Goal: Task Accomplishment & Management: Use online tool/utility

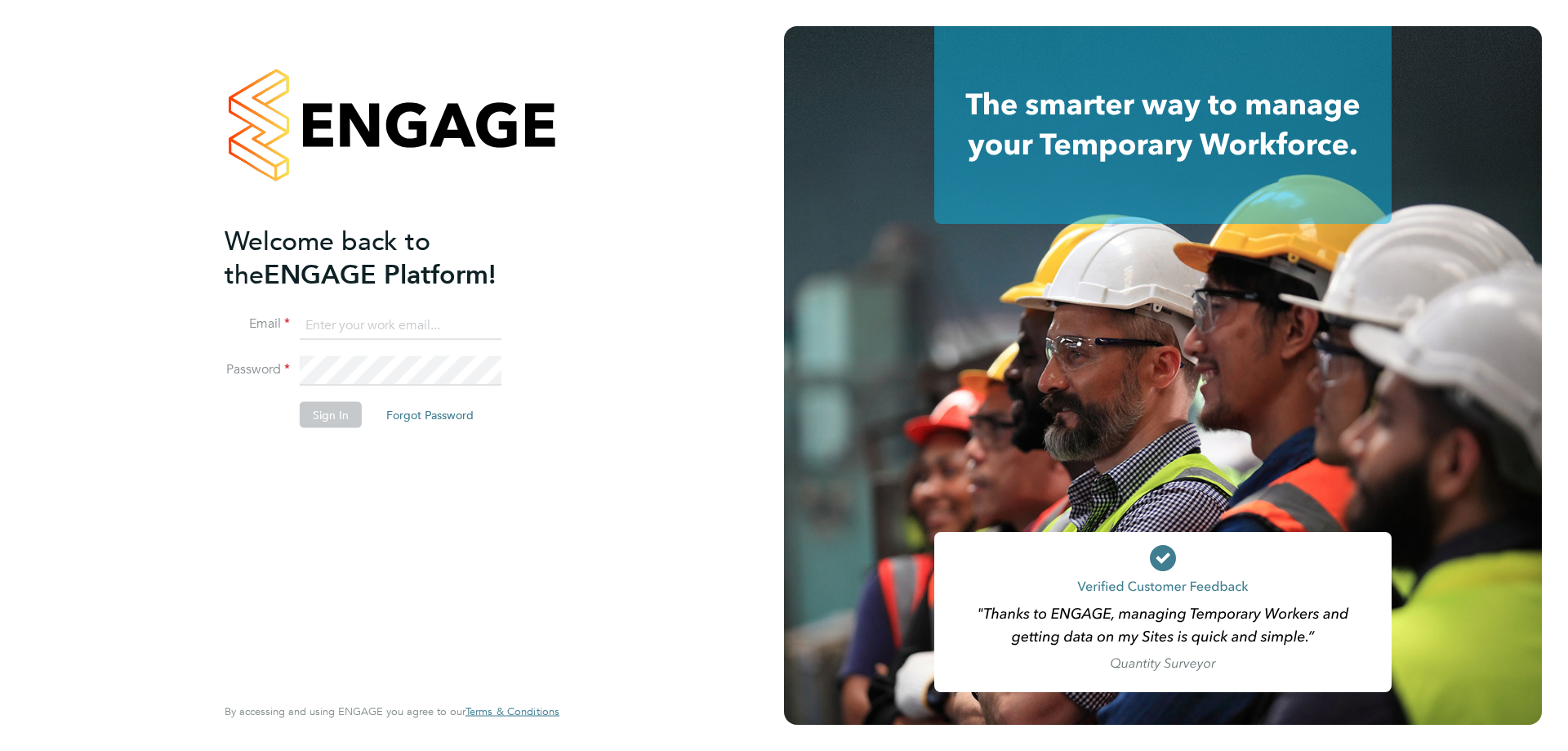
click at [317, 322] on input at bounding box center [400, 325] width 201 height 29
type input "[PERSON_NAME][EMAIL_ADDRESS][PERSON_NAME][DOMAIN_NAME]"
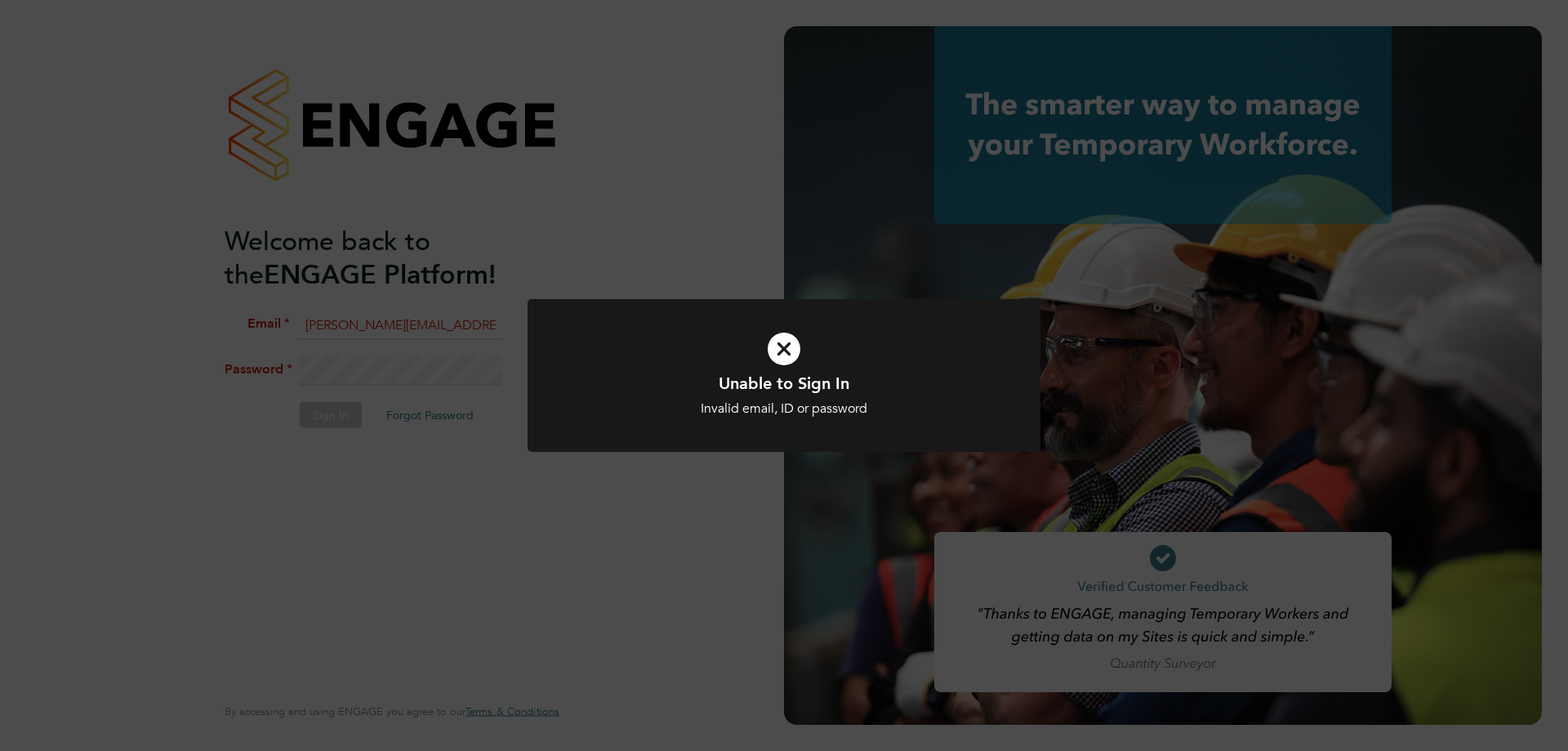
click at [701, 467] on div "Unable to Sign In Invalid email, ID or password Cancel Okay" at bounding box center [783, 384] width 513 height 172
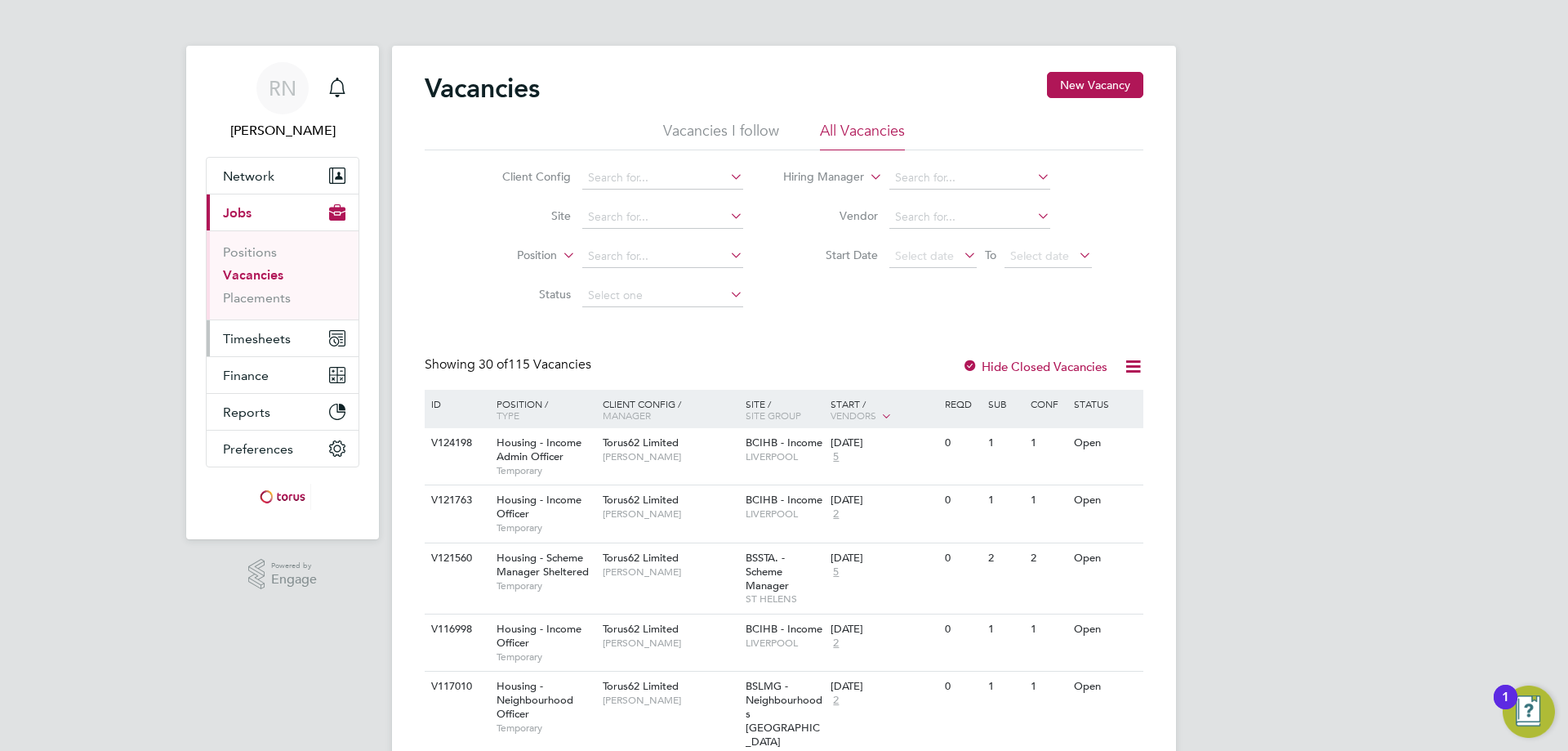
click at [241, 336] on span "Timesheets" at bounding box center [257, 339] width 68 height 16
click at [258, 332] on span "Timesheets" at bounding box center [257, 339] width 68 height 16
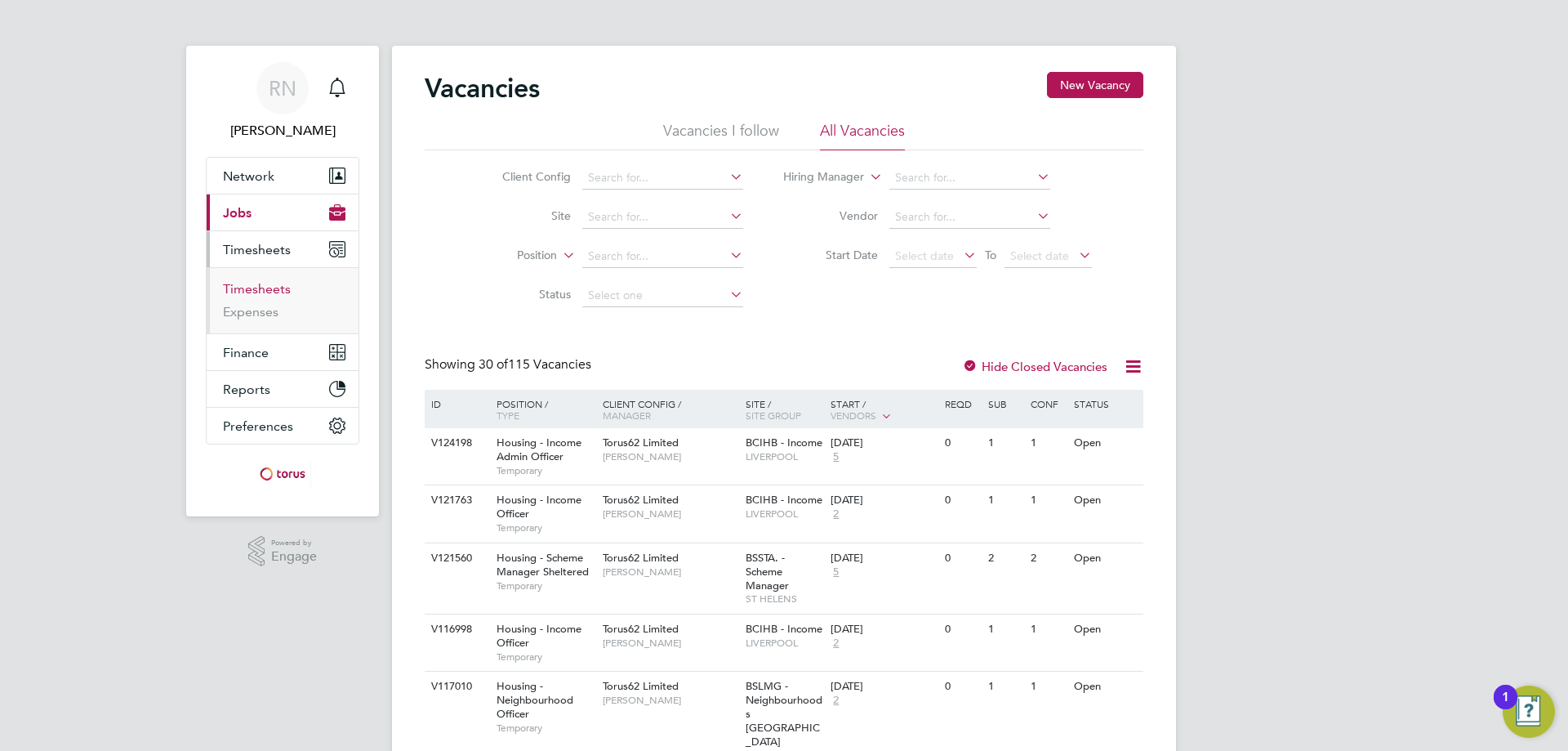
click at [284, 287] on link "Timesheets" at bounding box center [257, 289] width 68 height 16
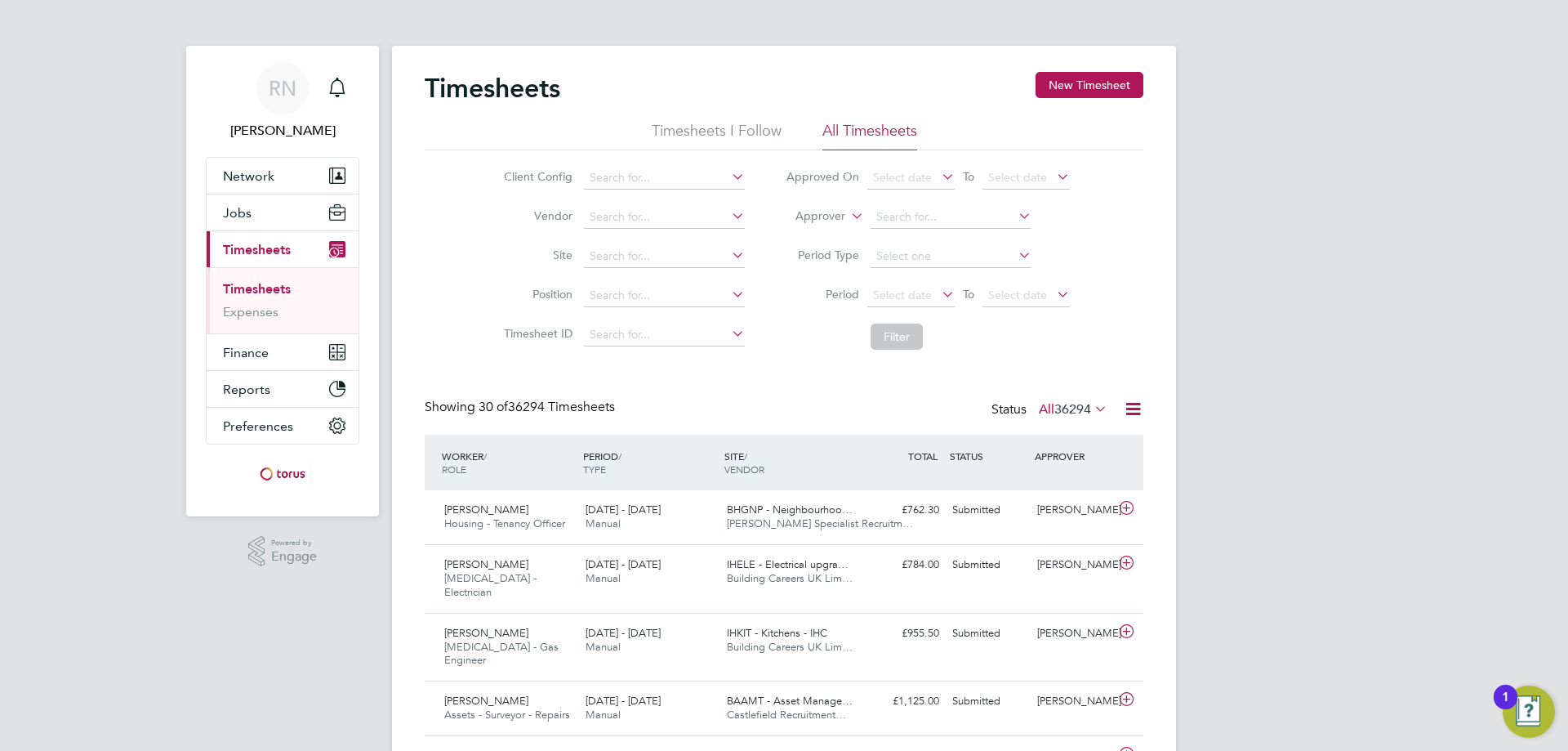
click at [729, 175] on icon at bounding box center [729, 177] width 0 height 23
click at [632, 198] on li "DNU - [MEDICAL_DATA]" at bounding box center [681, 200] width 196 height 22
type input "DNU - [MEDICAL_DATA]"
click at [1016, 252] on icon at bounding box center [1016, 255] width 0 height 23
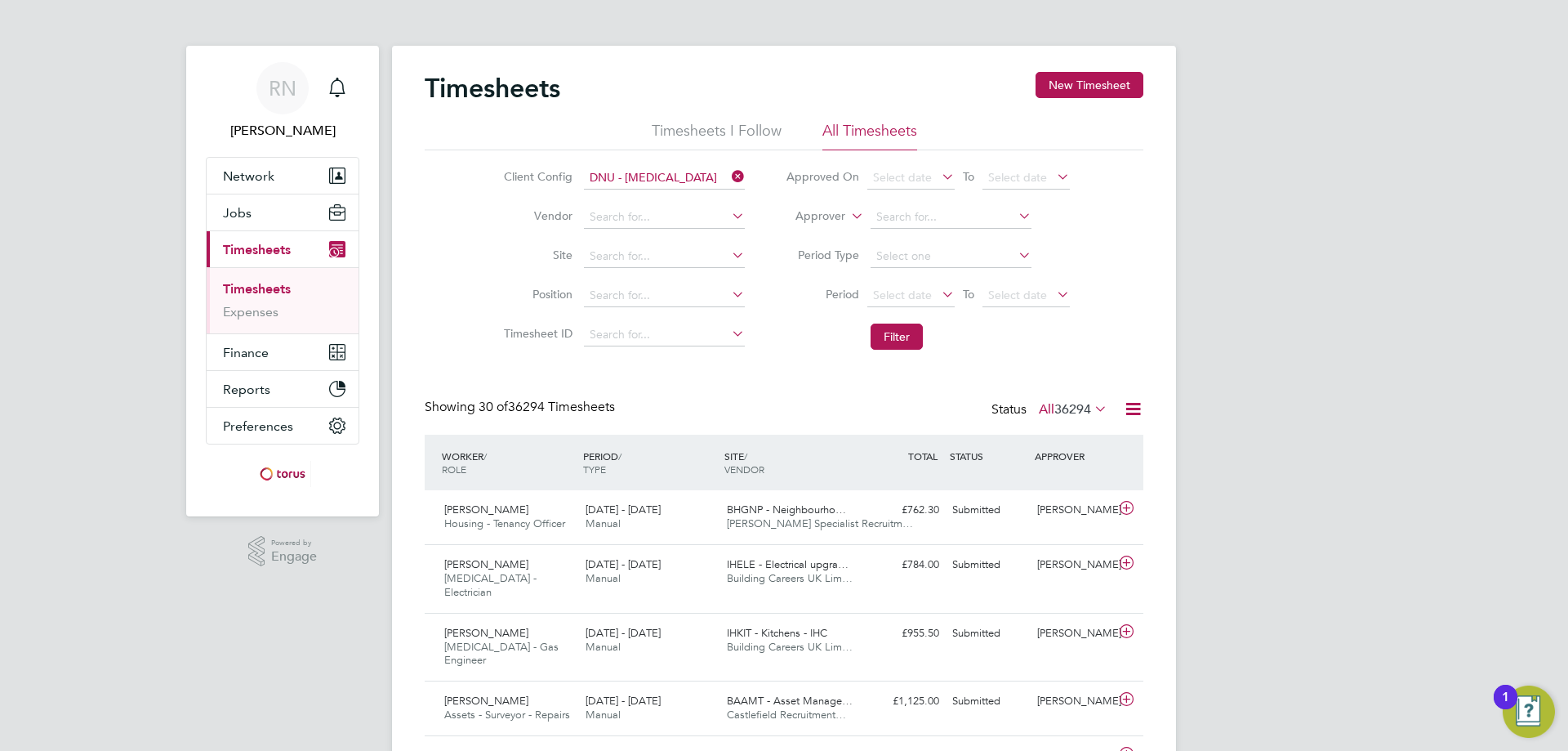
click at [1016, 251] on icon at bounding box center [1016, 255] width 0 height 23
click at [895, 254] on input at bounding box center [950, 257] width 160 height 23
click at [895, 274] on li "Week" at bounding box center [950, 278] width 162 height 21
type input "Week"
click at [939, 291] on icon at bounding box center [939, 295] width 0 height 23
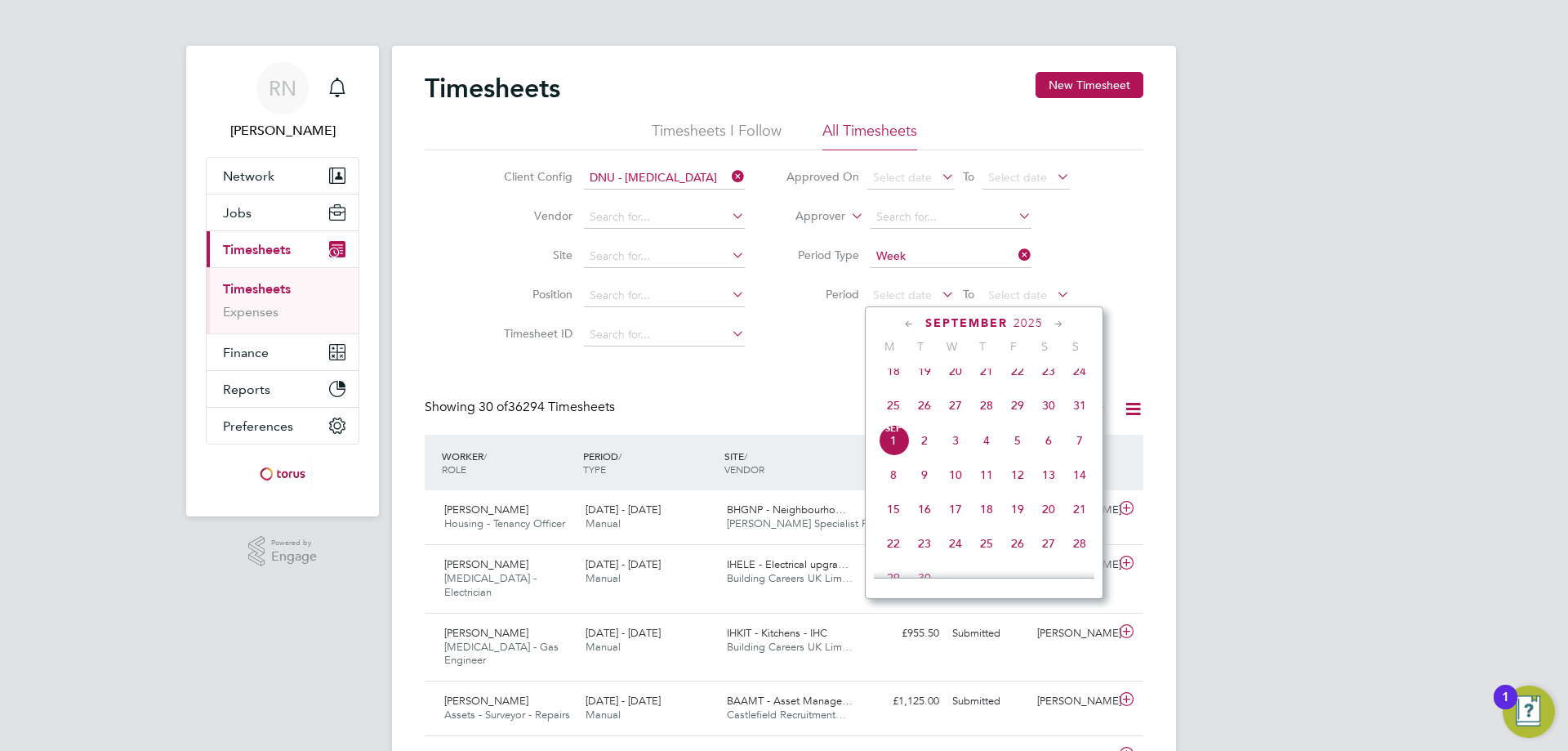
click at [896, 321] on div "[DATE]" at bounding box center [984, 323] width 221 height 16
click at [895, 322] on div "[DATE]" at bounding box center [984, 323] width 221 height 16
click at [910, 324] on icon at bounding box center [909, 324] width 16 height 18
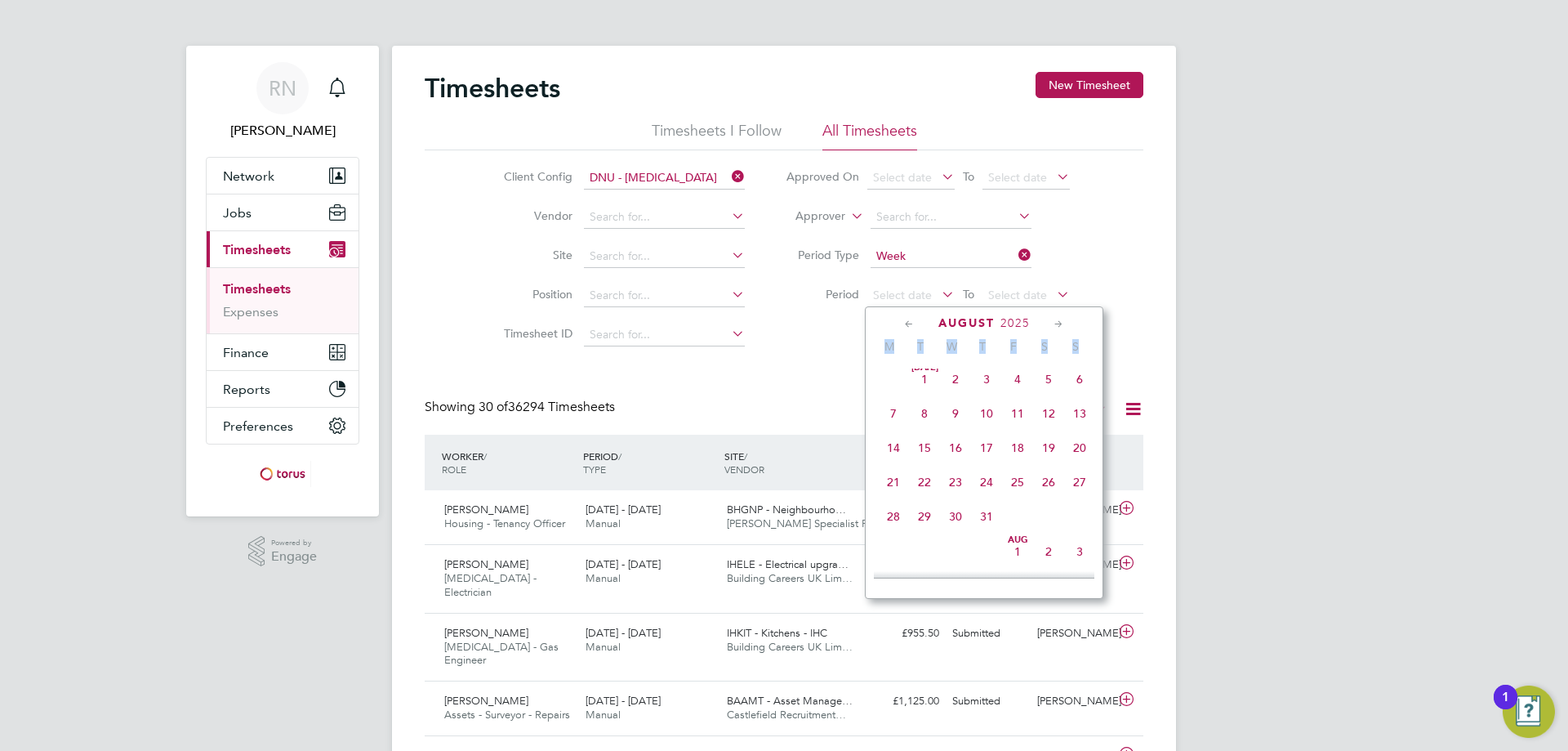
click at [910, 324] on icon at bounding box center [909, 324] width 16 height 18
click at [1047, 376] on span "Feb" at bounding box center [1049, 373] width 31 height 8
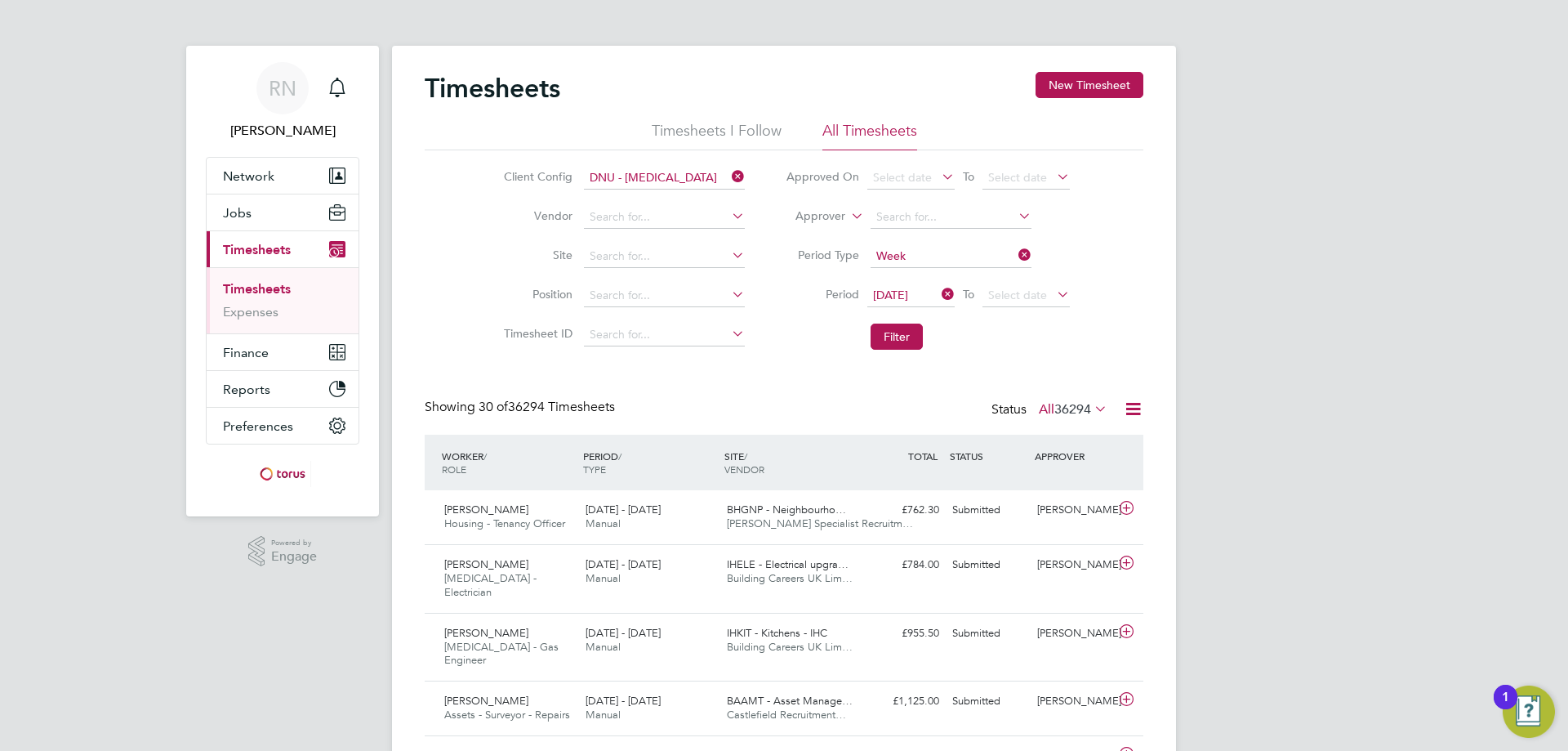
click at [1053, 293] on icon at bounding box center [1053, 295] width 0 height 23
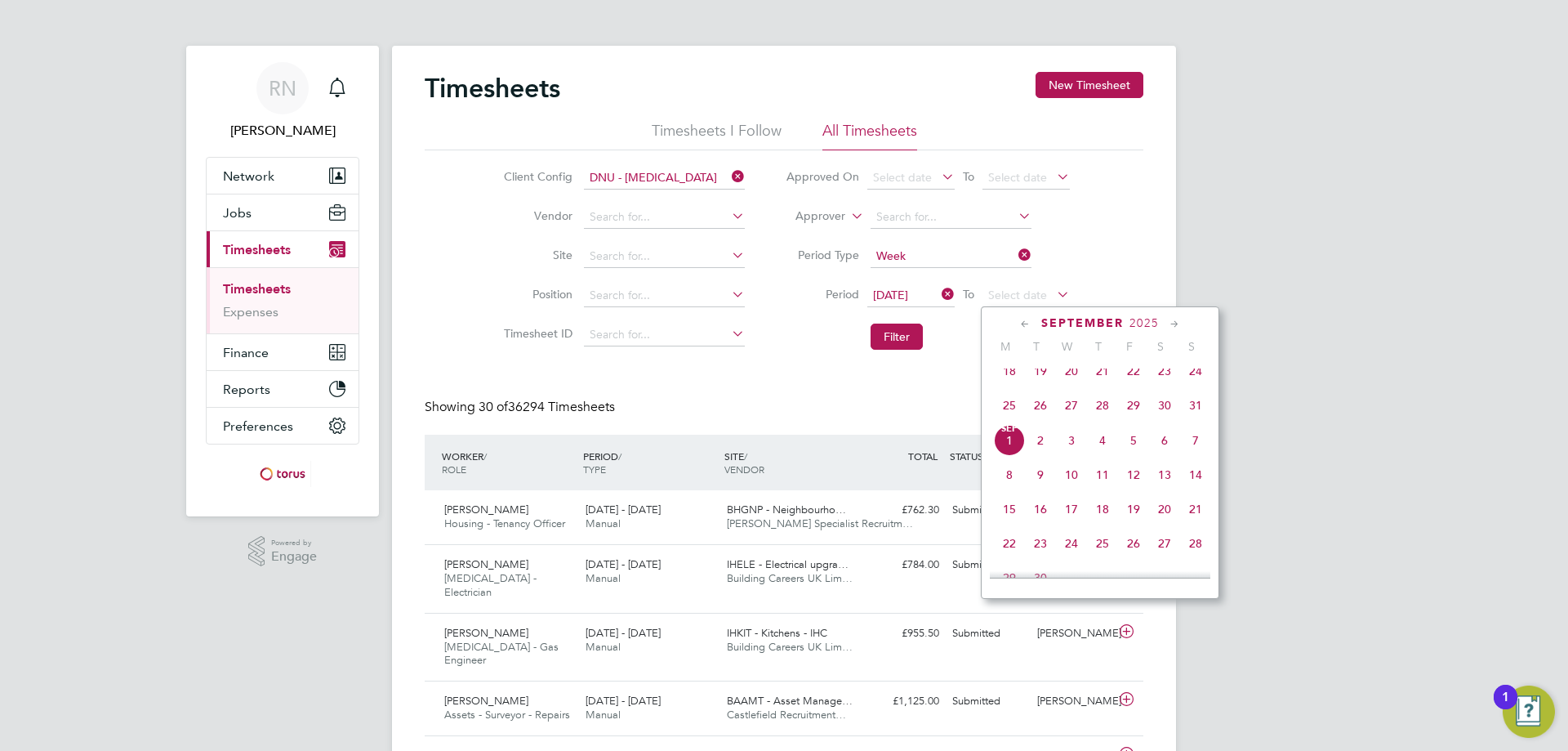
click at [1024, 320] on icon at bounding box center [1025, 324] width 16 height 18
click at [1197, 520] on span "31" at bounding box center [1195, 513] width 31 height 31
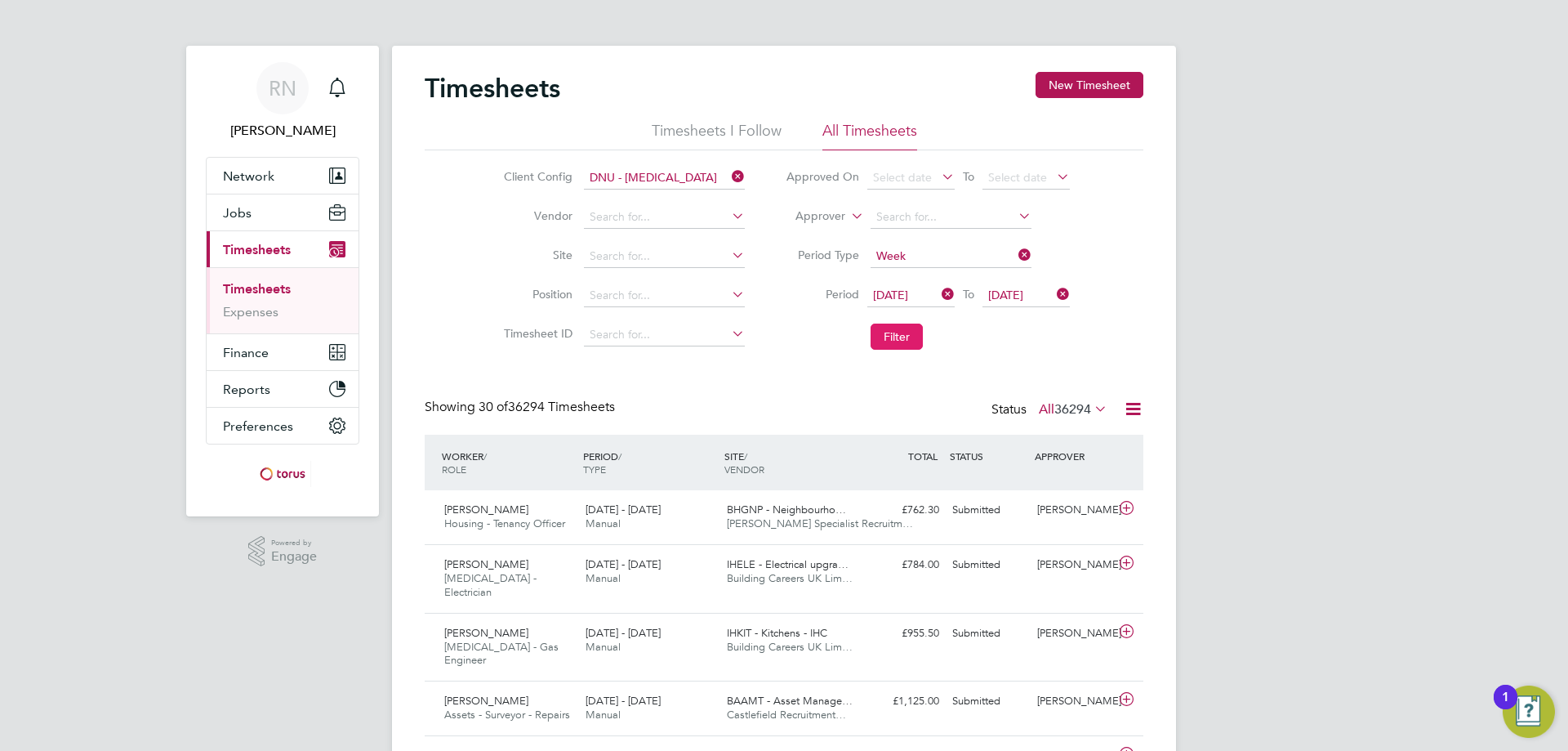
click at [897, 332] on button "Filter" at bounding box center [897, 337] width 53 height 26
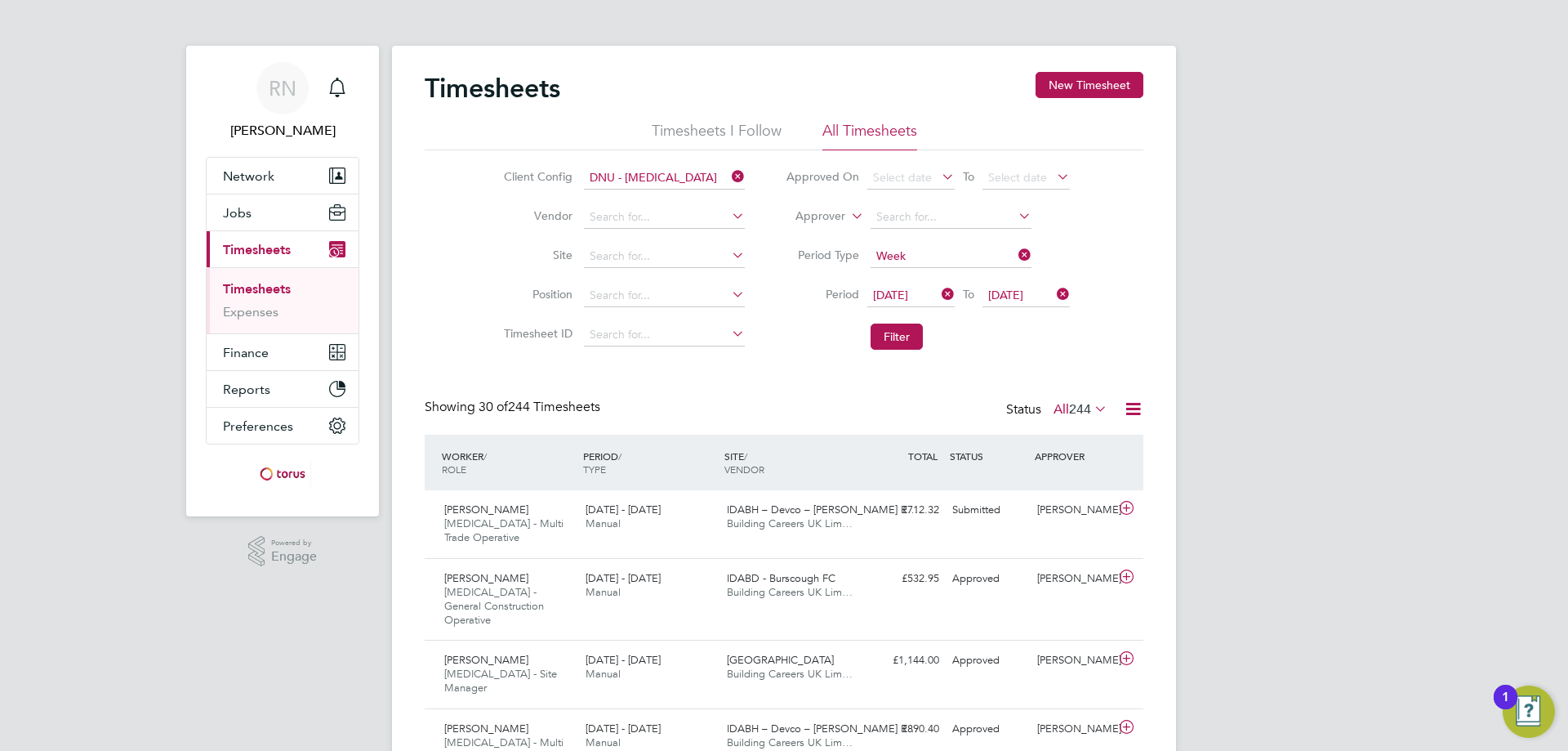
click at [1136, 407] on icon at bounding box center [1133, 409] width 20 height 20
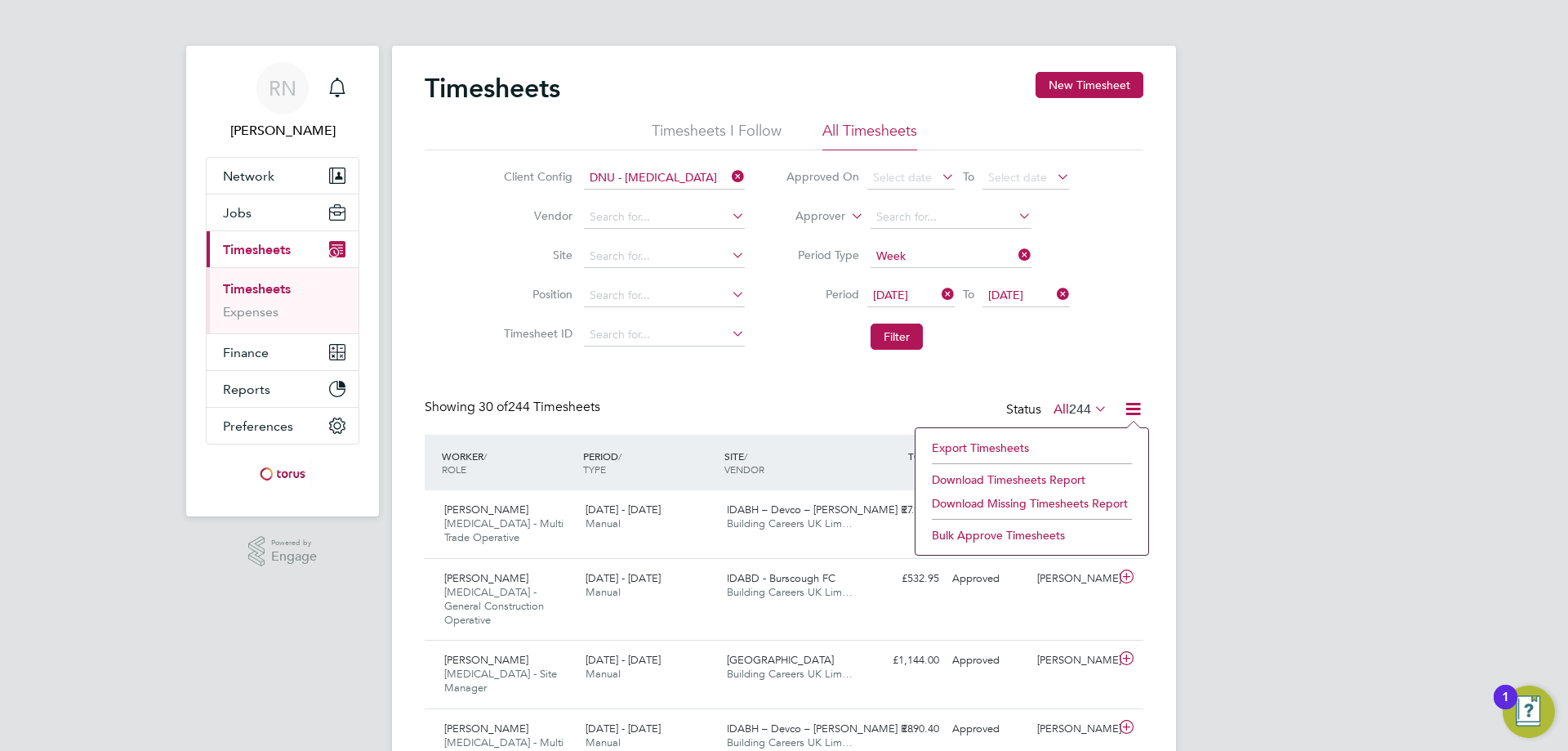
click at [1002, 442] on li "Export Timesheets" at bounding box center [1032, 447] width 217 height 23
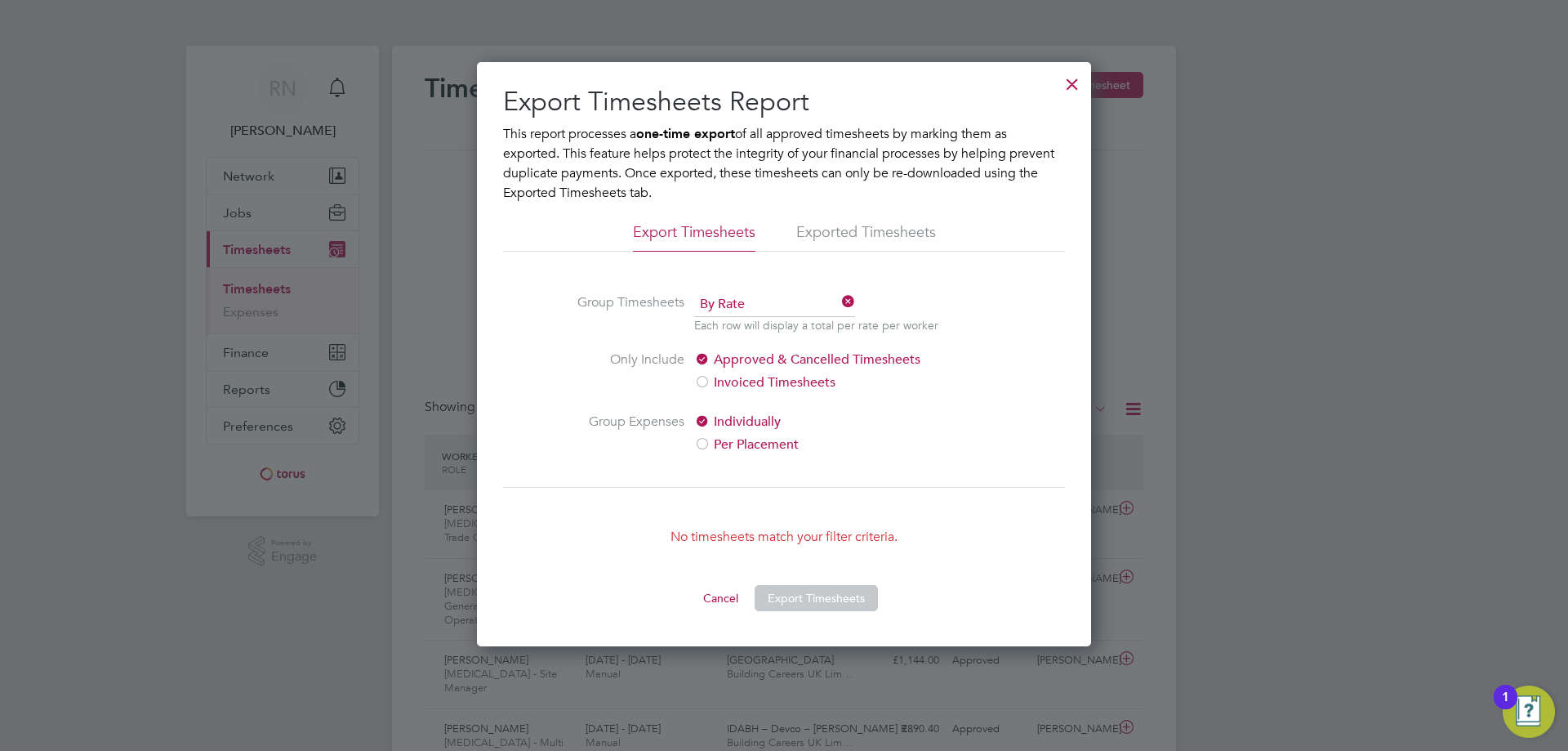
click at [1075, 80] on div at bounding box center [1073, 80] width 29 height 29
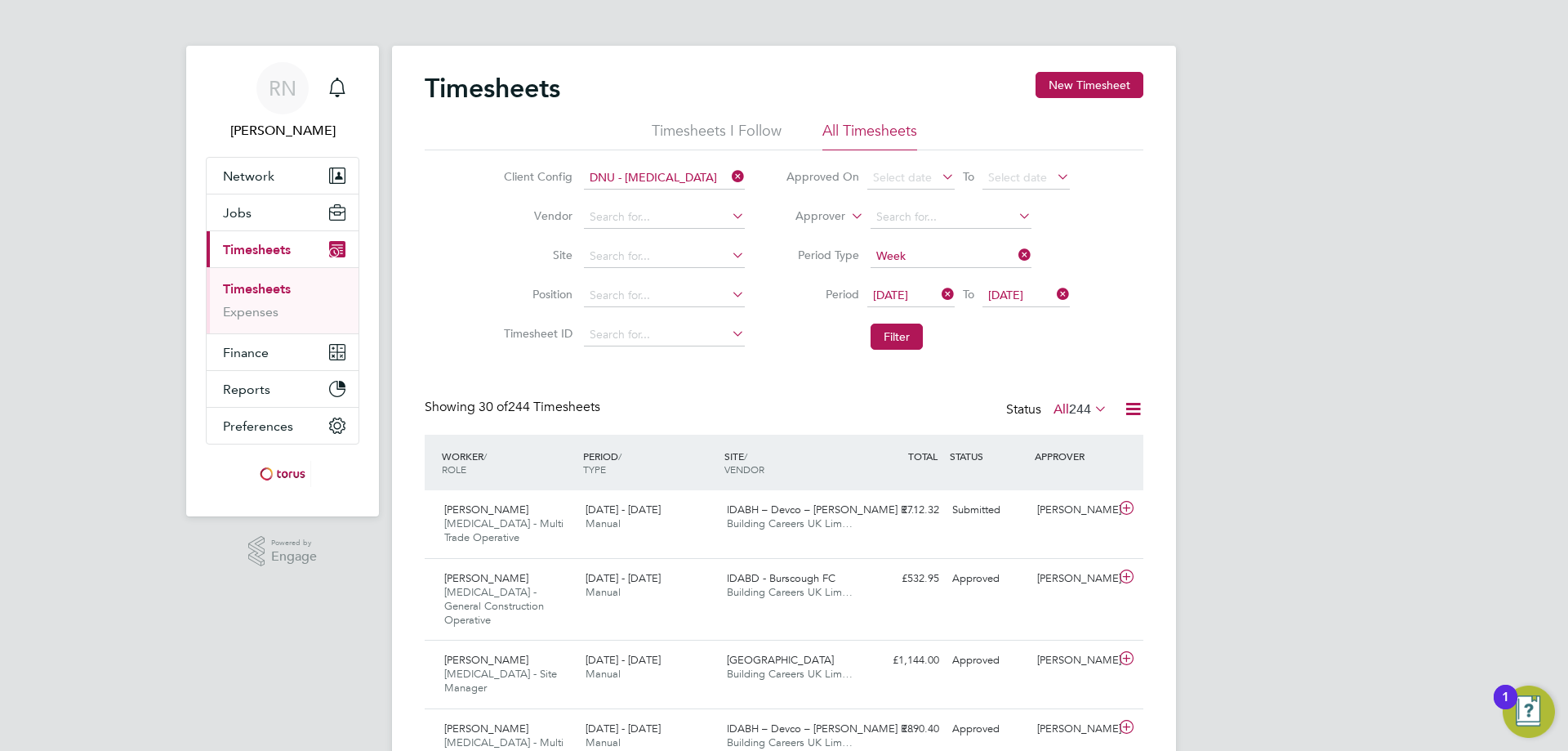
click at [1134, 406] on icon at bounding box center [1133, 409] width 20 height 20
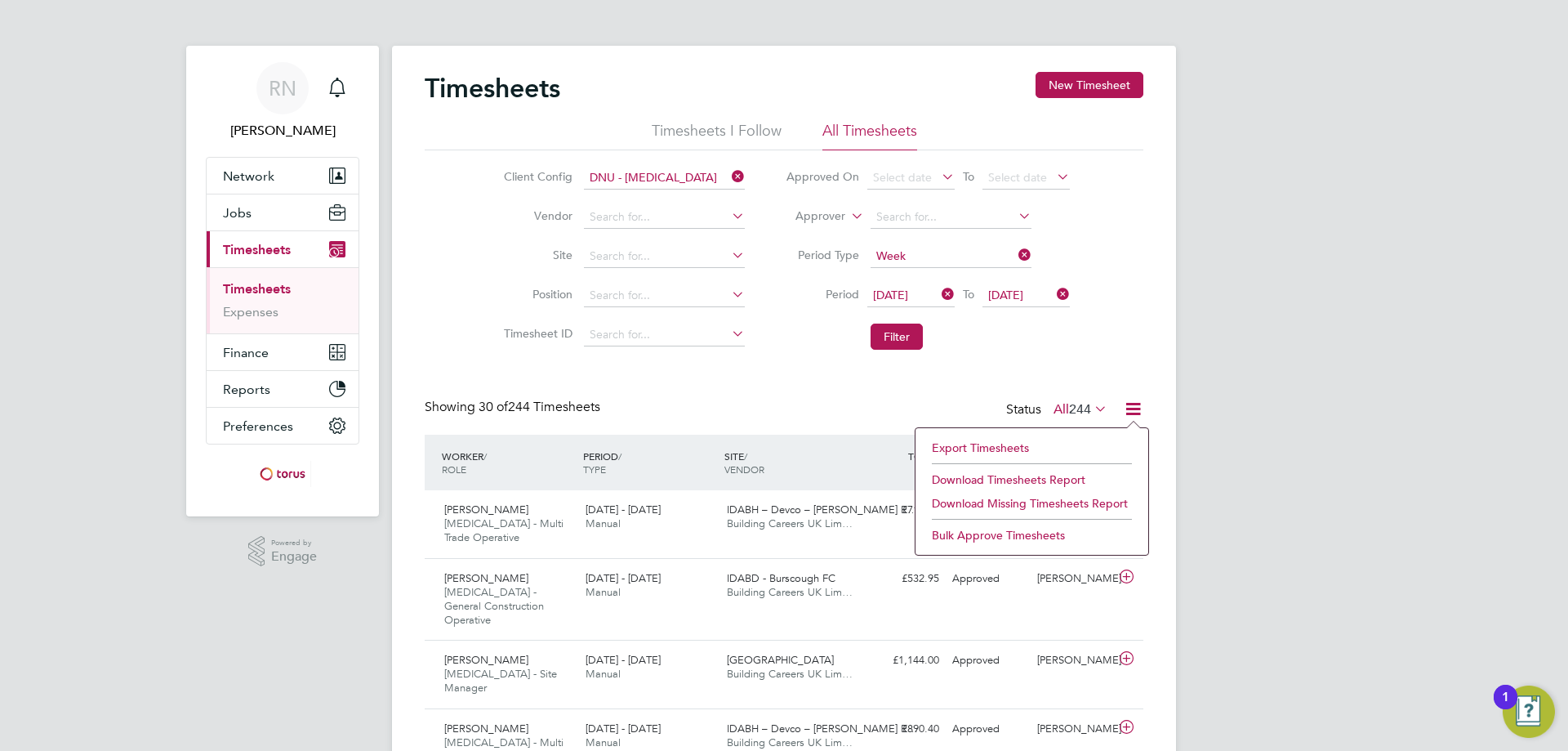
click at [1036, 477] on li "Download Timesheets Report" at bounding box center [1032, 480] width 217 height 23
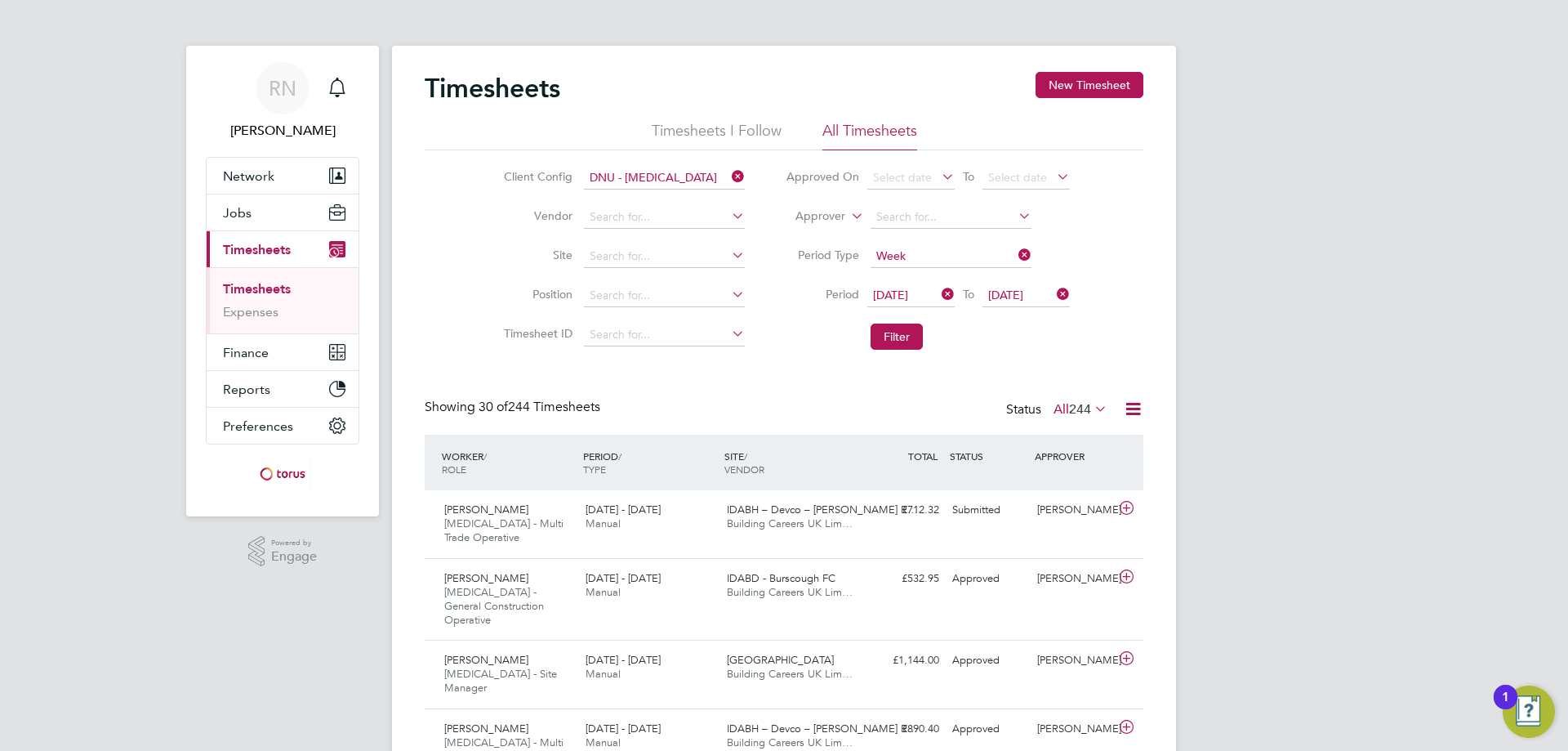
click at [729, 171] on icon at bounding box center [729, 177] width 0 height 23
click at [729, 174] on icon at bounding box center [729, 177] width 0 height 23
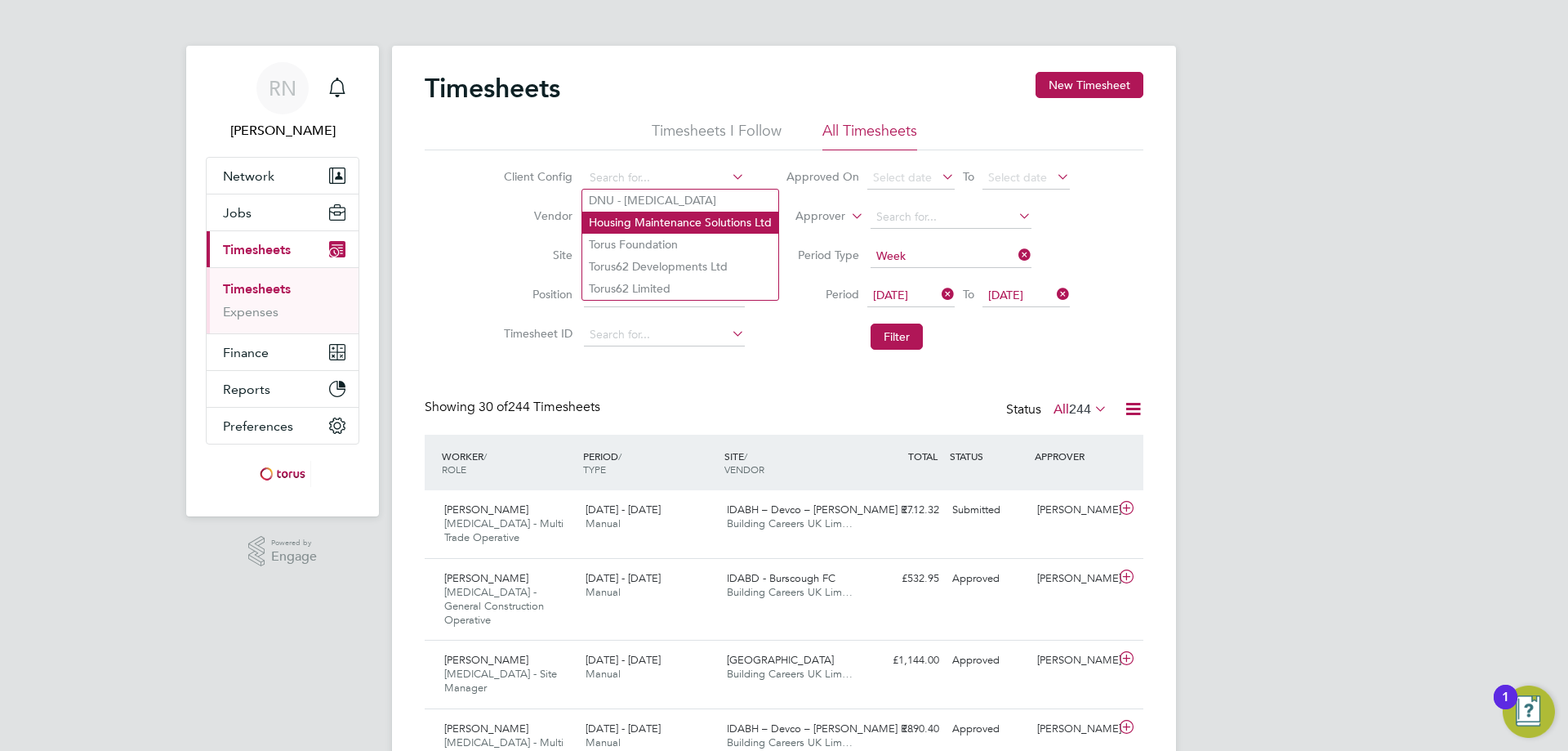
click at [668, 217] on li "Housing Maintenance Solutions Ltd" at bounding box center [681, 223] width 196 height 22
type input "Housing Maintenance Solutions Ltd"
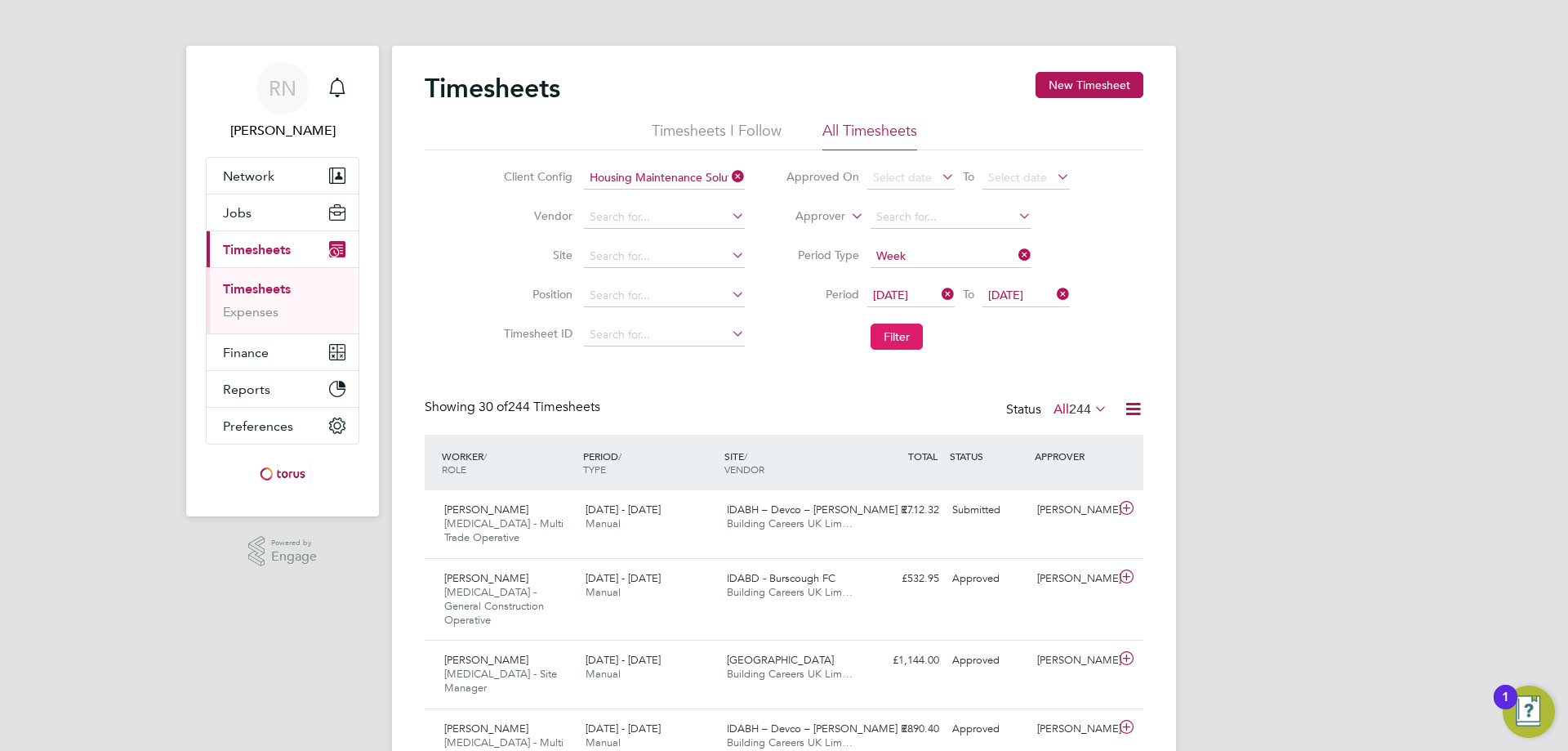
click at [899, 336] on button "Filter" at bounding box center [897, 337] width 53 height 26
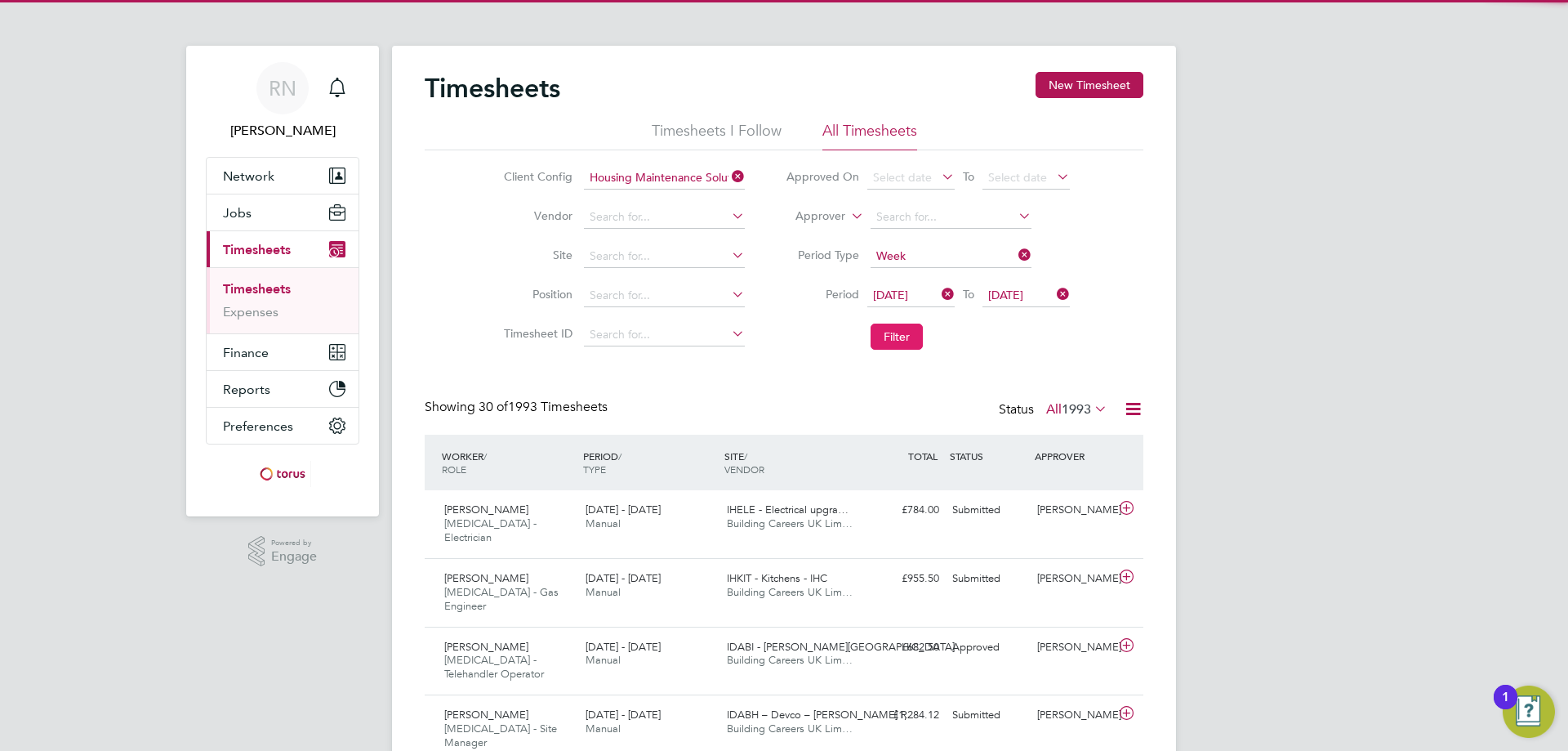
scroll to position [54, 142]
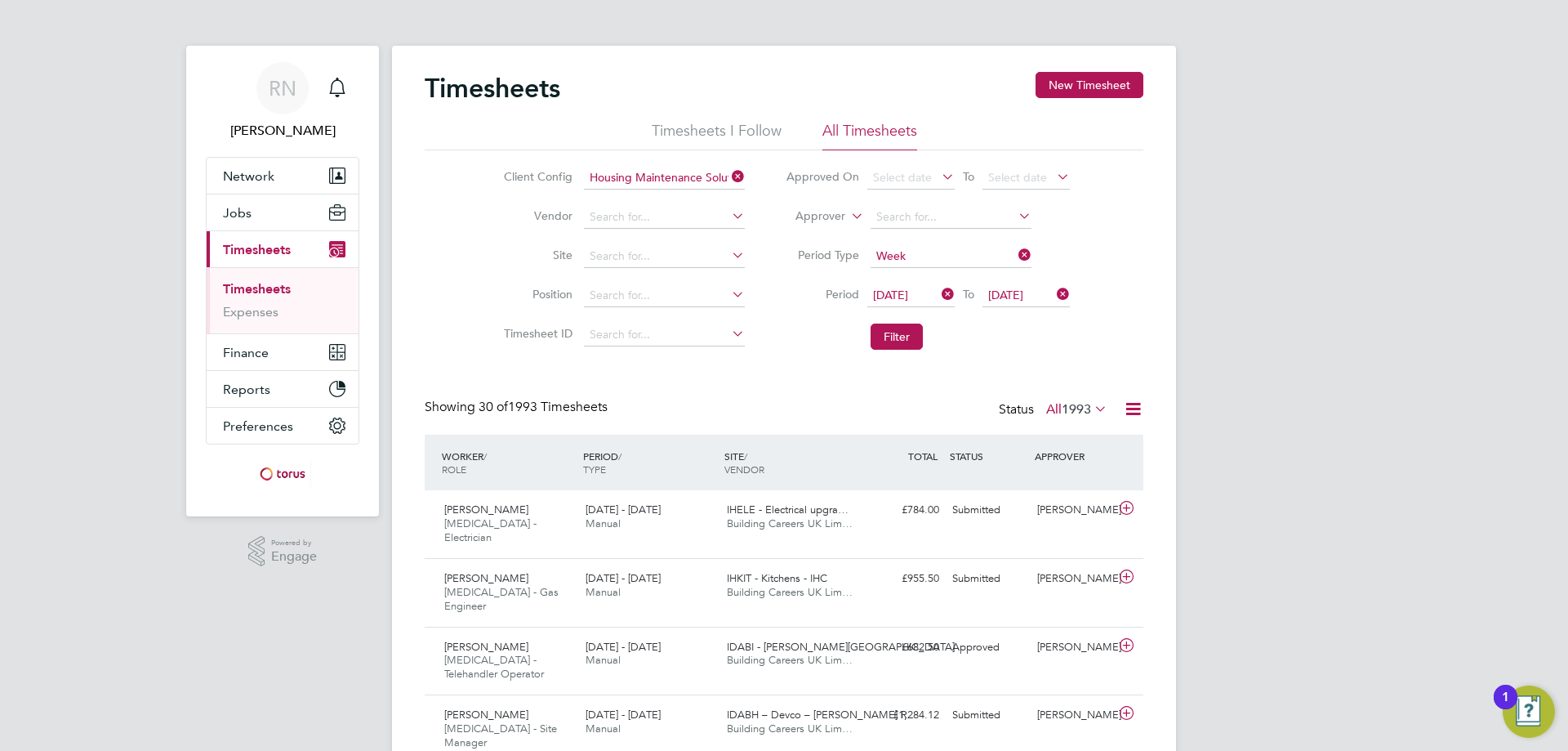
click at [1130, 403] on icon at bounding box center [1133, 409] width 20 height 20
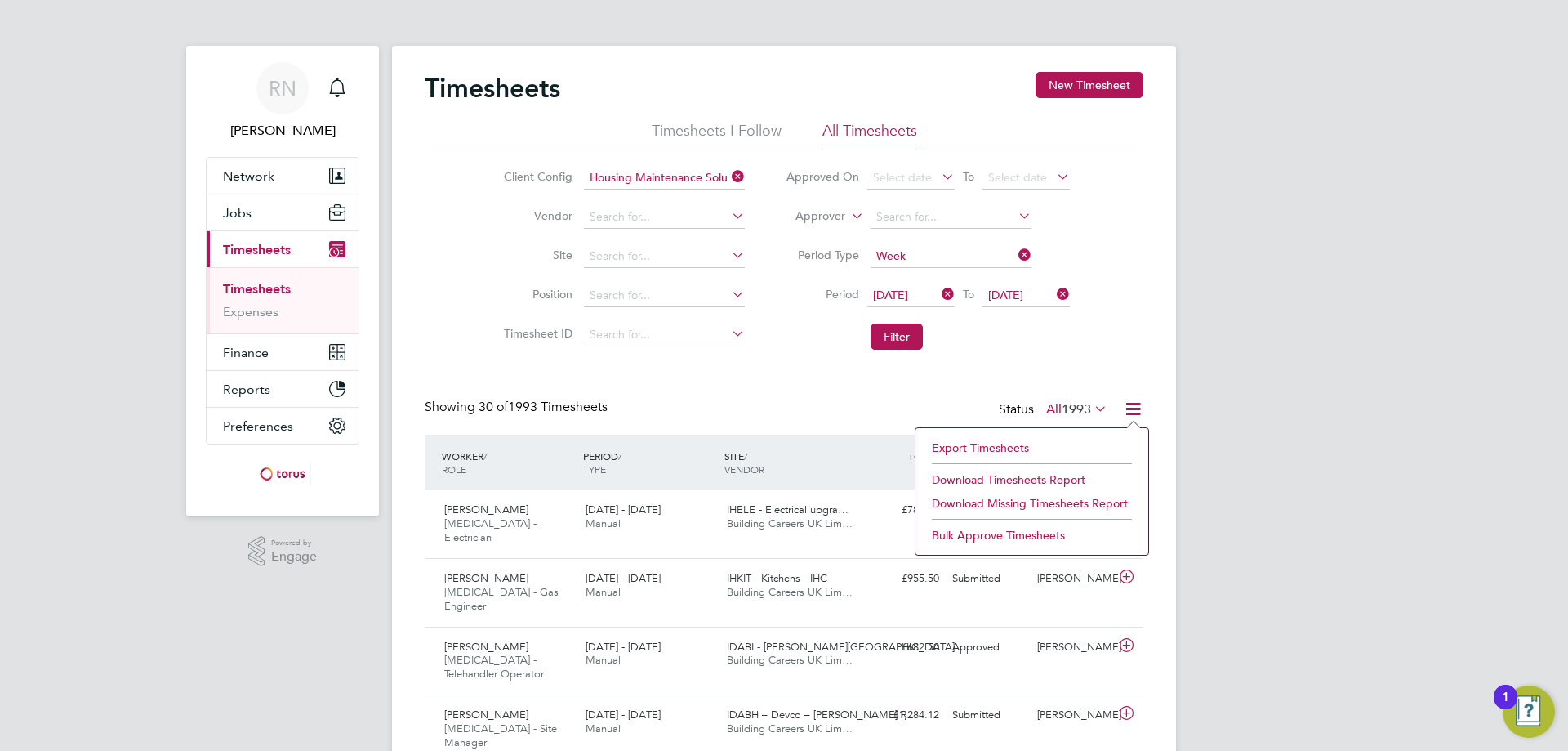
click at [1016, 477] on li "Download Timesheets Report" at bounding box center [1032, 480] width 217 height 23
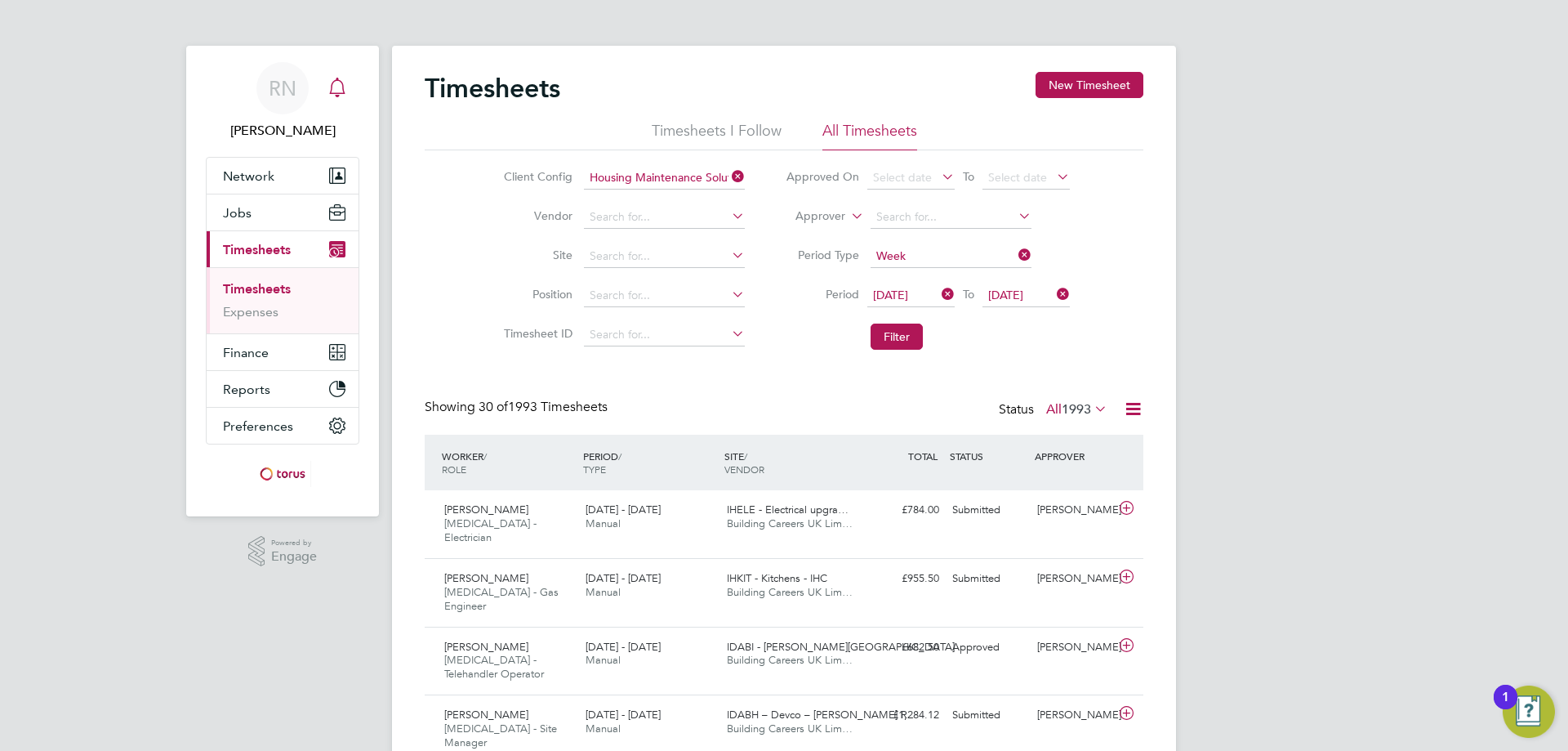
drag, startPoint x: 288, startPoint y: 91, endPoint x: 353, endPoint y: 63, distance: 70.8
click at [288, 90] on span "RN" at bounding box center [282, 89] width 28 height 21
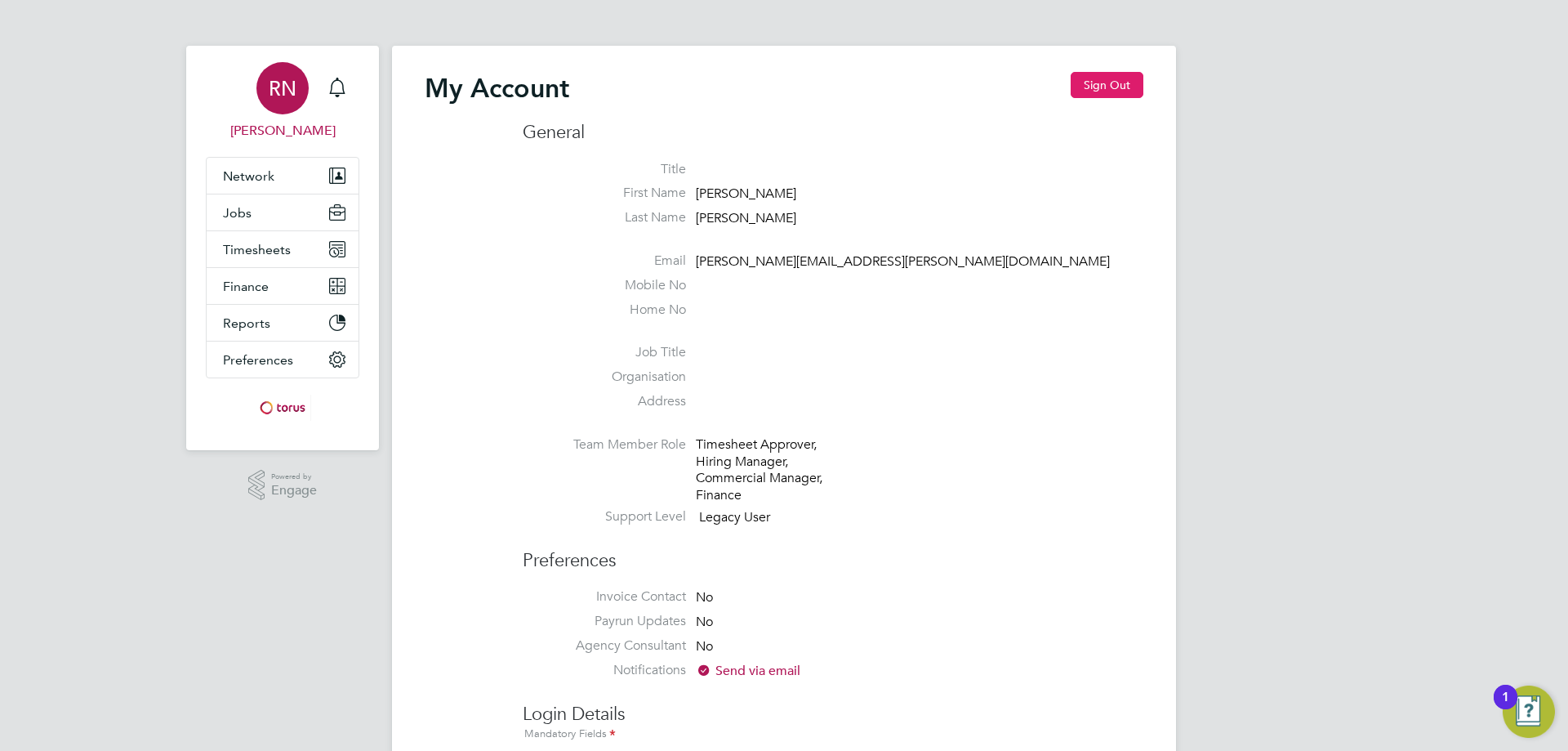
click at [1109, 78] on button "Sign Out" at bounding box center [1107, 85] width 73 height 26
